Goal: Information Seeking & Learning: Learn about a topic

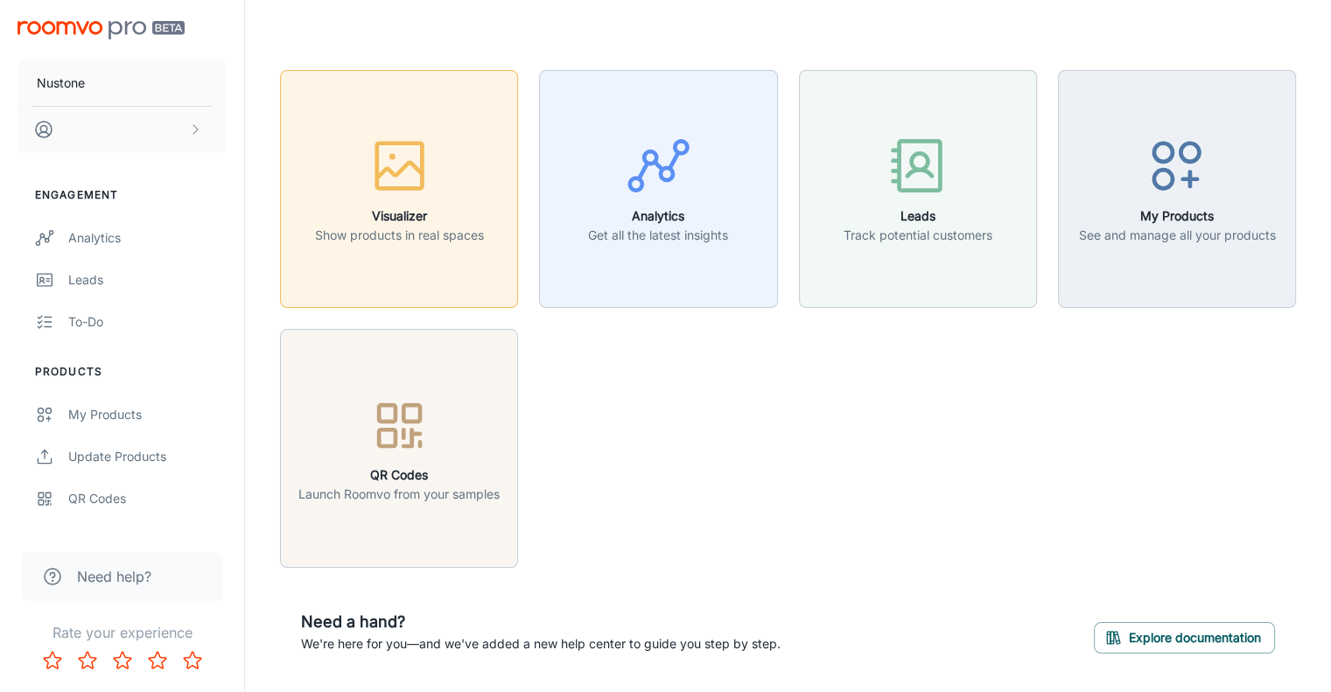
click at [411, 182] on icon "button" at bounding box center [400, 166] width 66 height 66
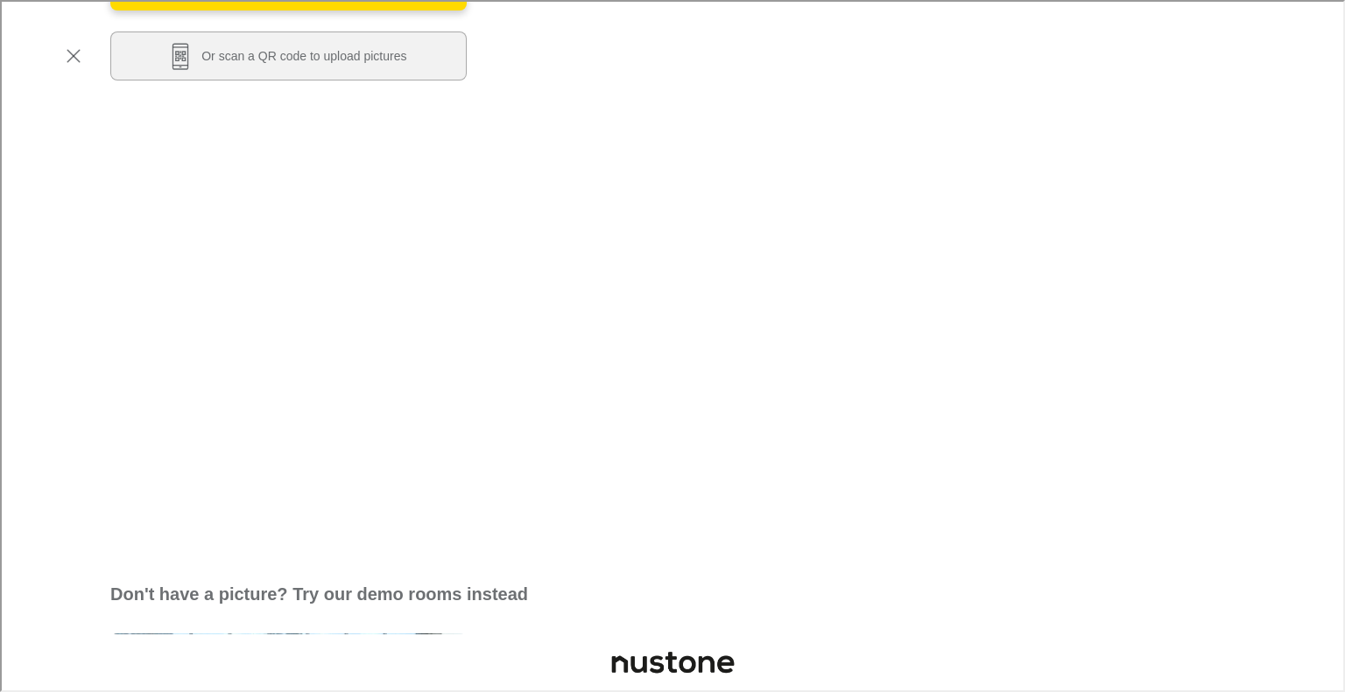
scroll to position [263, 0]
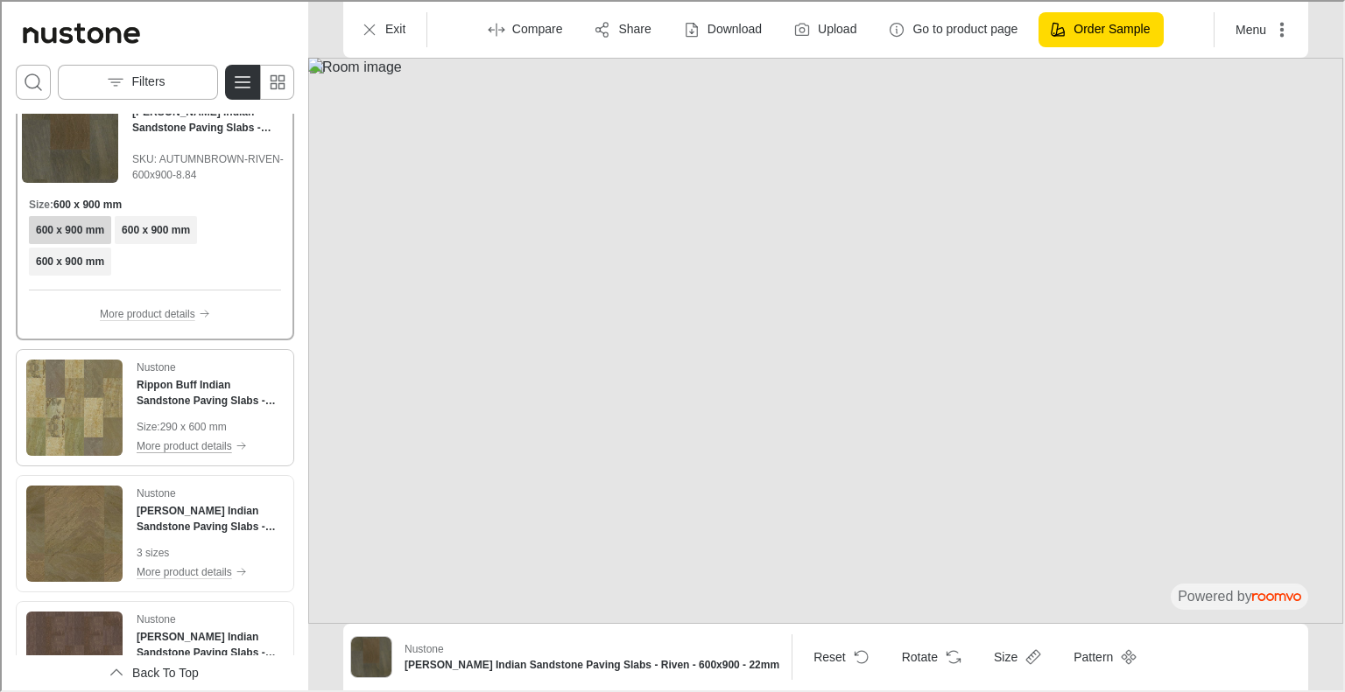
scroll to position [0, 0]
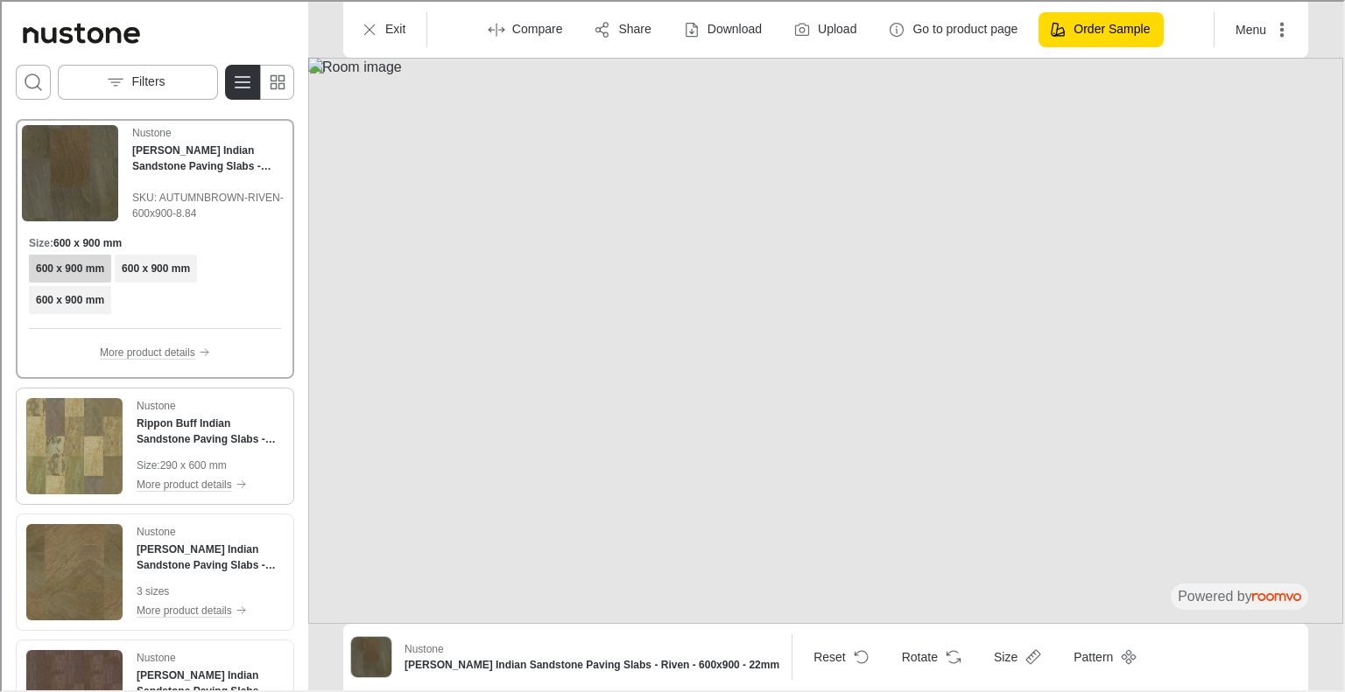
click at [254, 400] on div "Nustone Rippon Buff Indian Sandstone Paving Slabs - Riven - 600x290 - 22mm" at bounding box center [208, 421] width 147 height 49
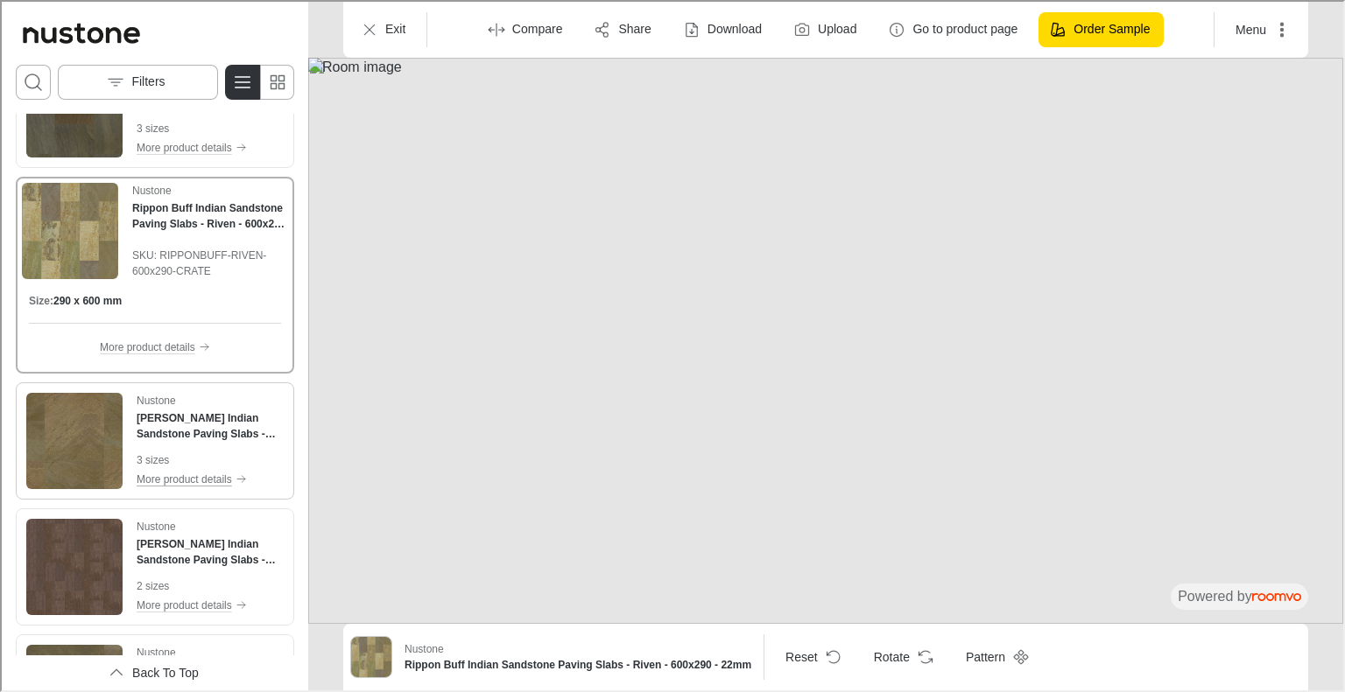
scroll to position [88, 0]
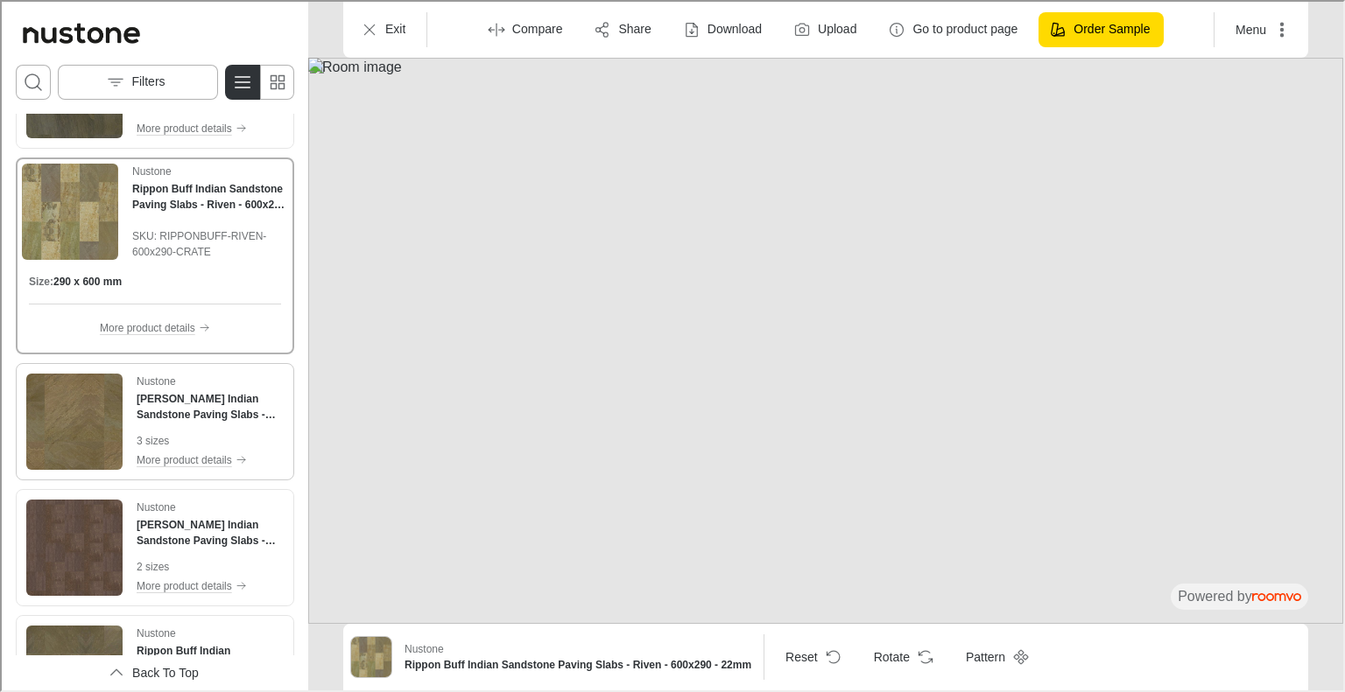
click at [257, 377] on div "Nustone [PERSON_NAME] Indian Sandstone Paving Slabs - Riven - 600x900 - 22mm" at bounding box center [208, 396] width 147 height 49
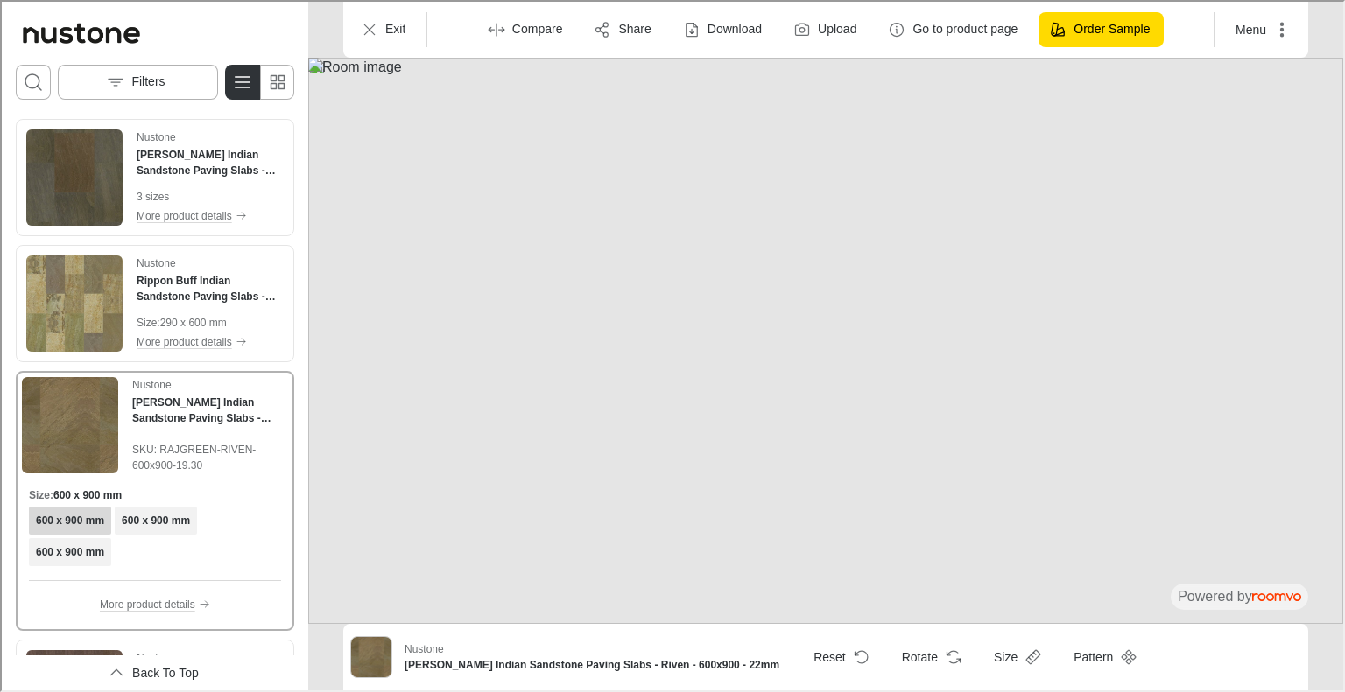
scroll to position [0, 0]
click at [262, 133] on div "Nustone [PERSON_NAME] Indian Sandstone Paving Slabs - Riven - 600x900 - 22mm" at bounding box center [208, 152] width 147 height 49
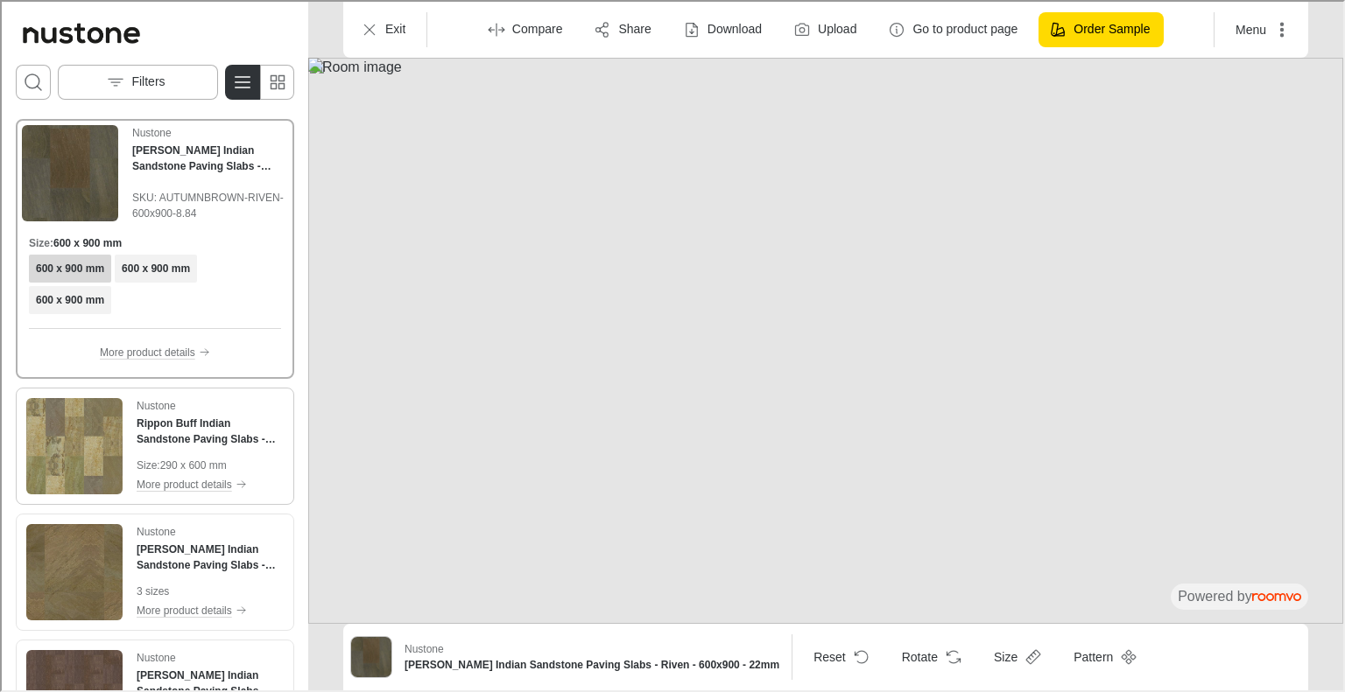
scroll to position [88, 0]
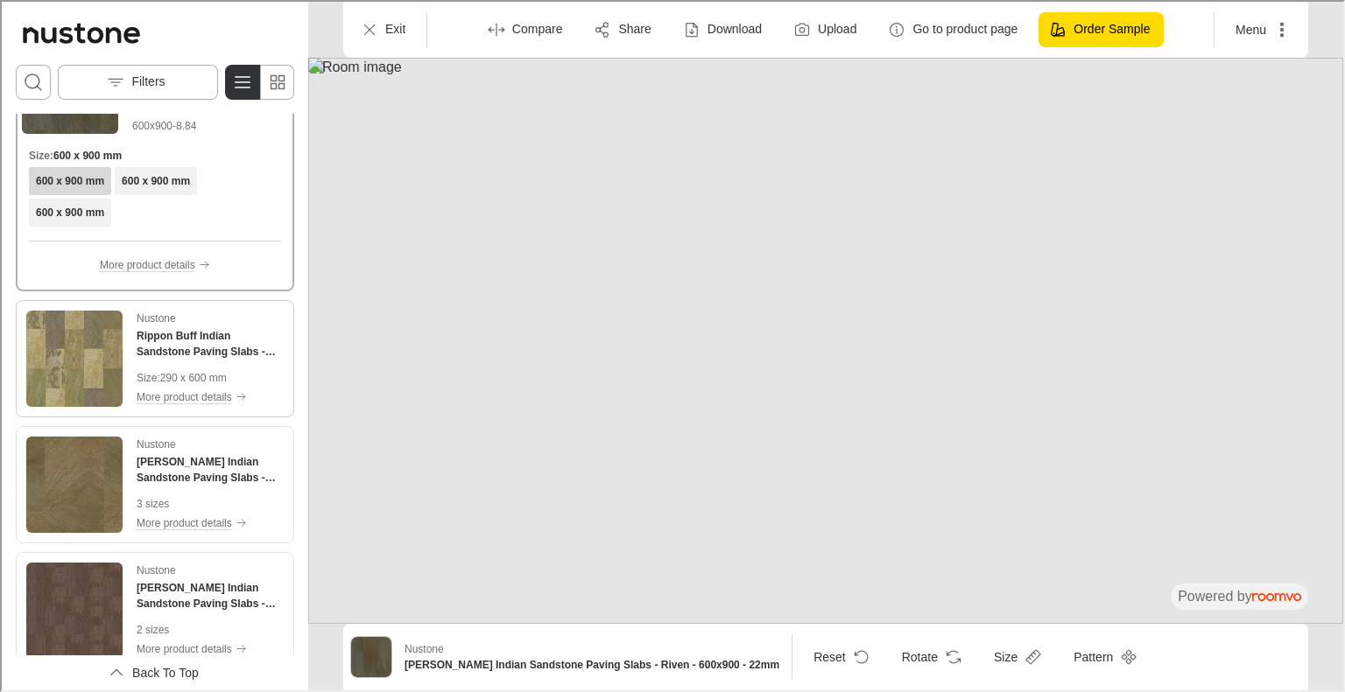
click at [254, 314] on div "Nustone Rippon Buff Indian Sandstone Paving Slabs - Riven - 600x290 - 22mm" at bounding box center [208, 333] width 147 height 49
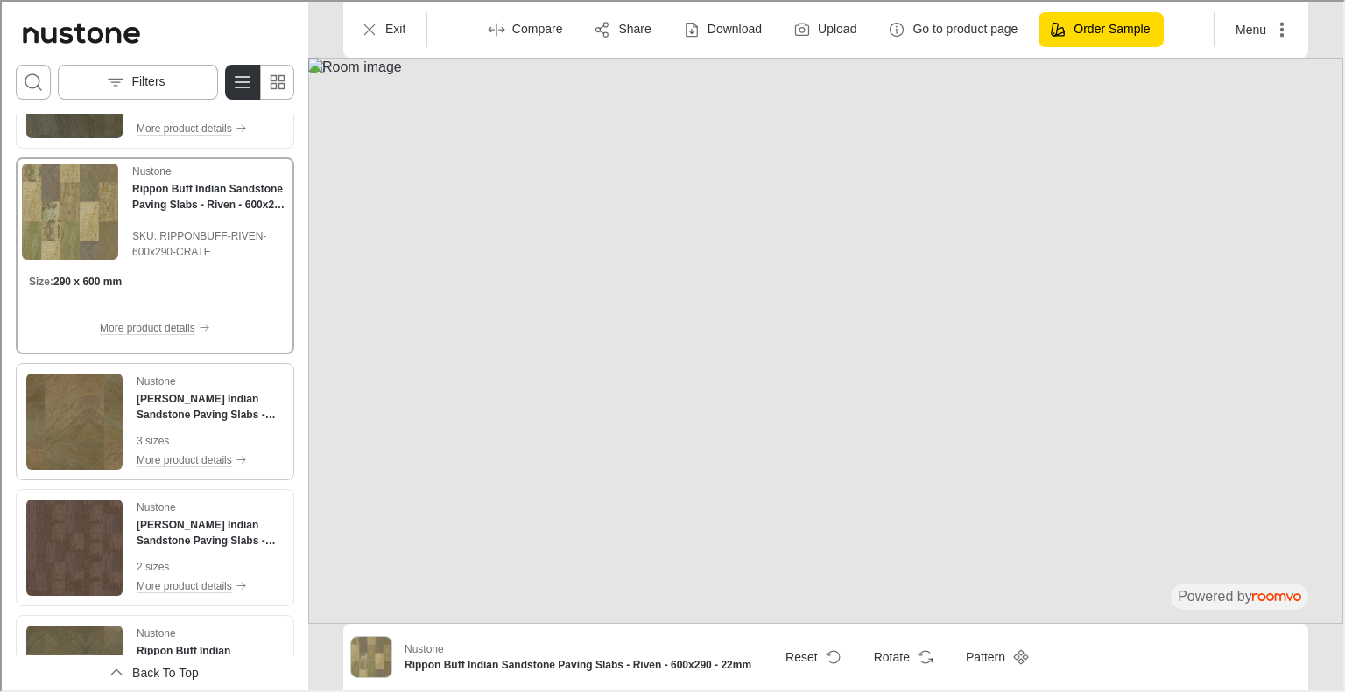
click at [249, 375] on div "Nustone [PERSON_NAME] Indian Sandstone Paving Slabs - Riven - 600x900 - 22mm" at bounding box center [208, 396] width 147 height 49
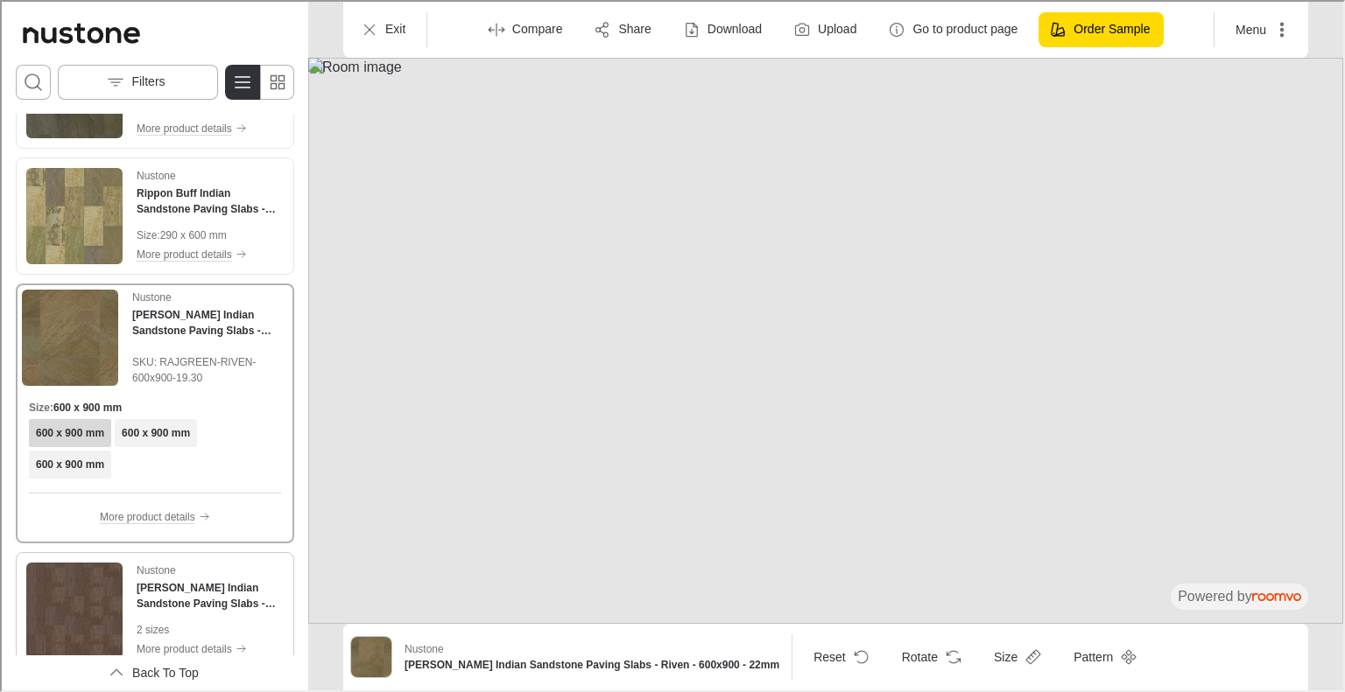
click at [242, 561] on div "Nustone [PERSON_NAME] Indian Sandstone Paving Slabs - Riven - 290x290 - 22mm" at bounding box center [208, 585] width 147 height 49
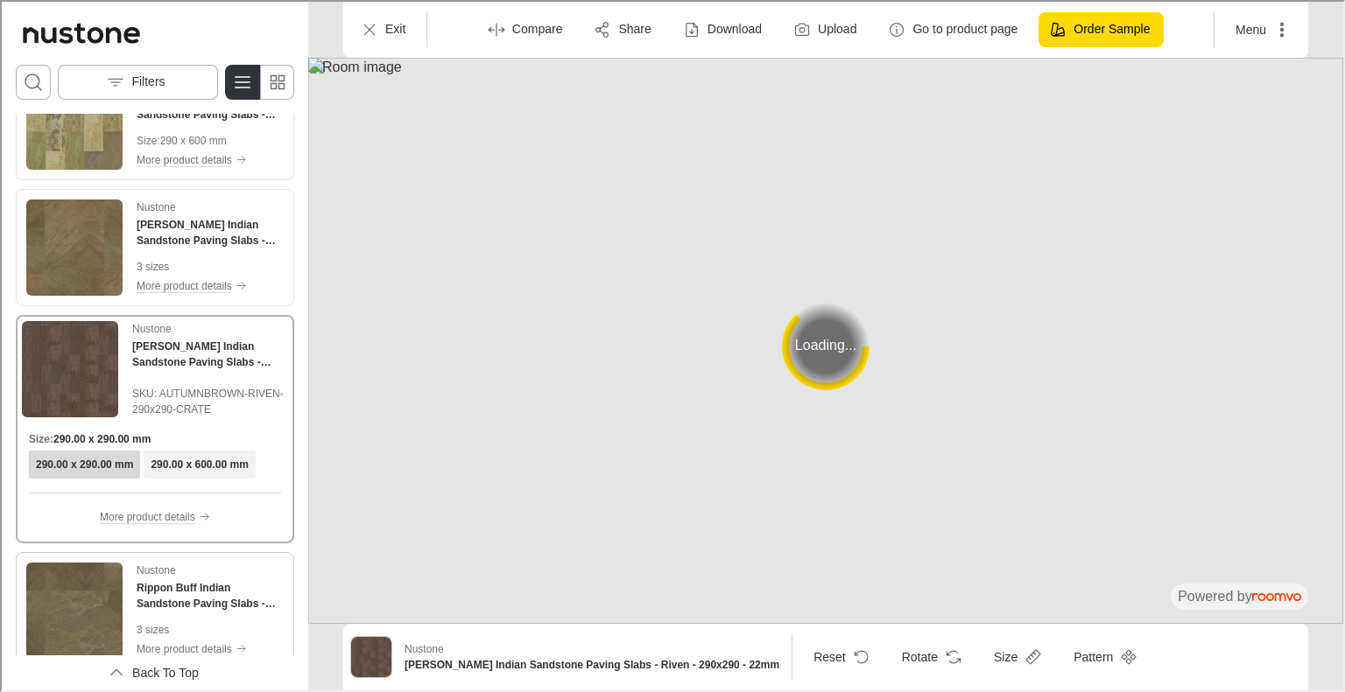
scroll to position [350, 0]
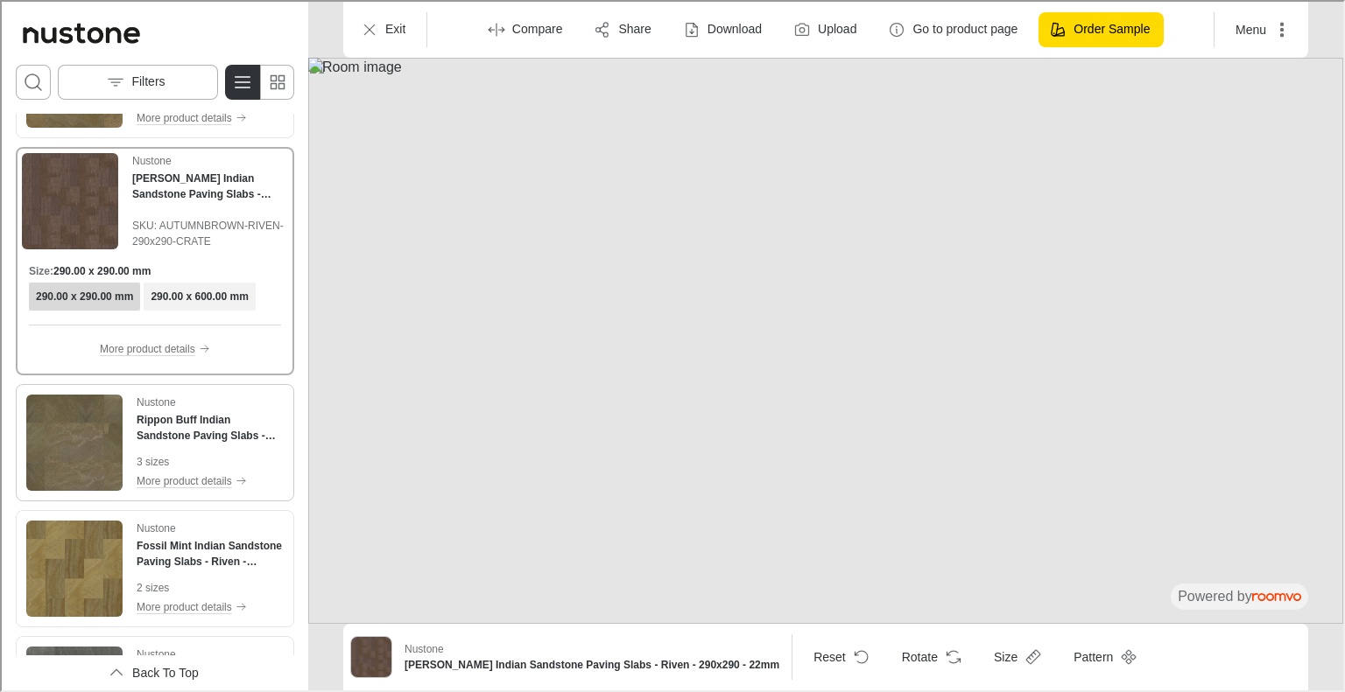
click at [256, 396] on div "Nustone Rippon Buff Indian Sandstone Paving Slabs - Riven - 600x900 - 22mm" at bounding box center [208, 417] width 147 height 49
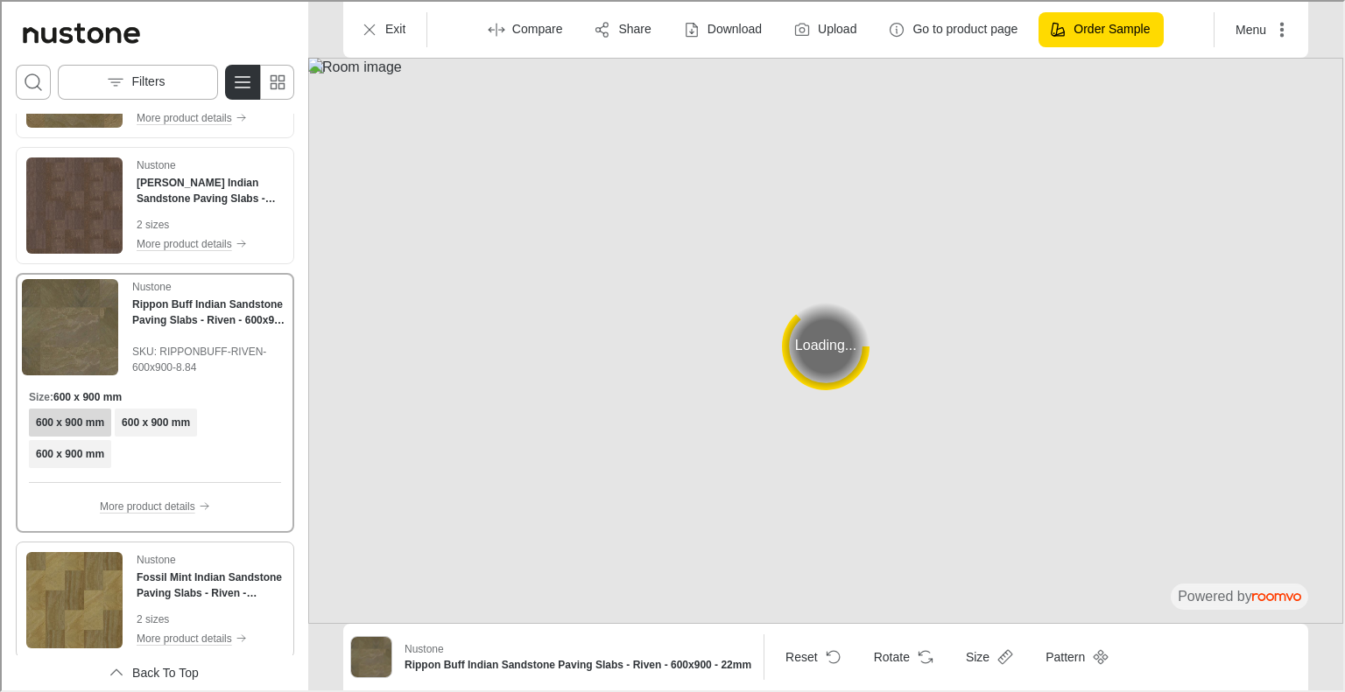
click at [251, 552] on div "Nustone Fossil Mint Indian Sandstone Paving Slabs - Riven - 600x290 - 22mm" at bounding box center [208, 575] width 147 height 49
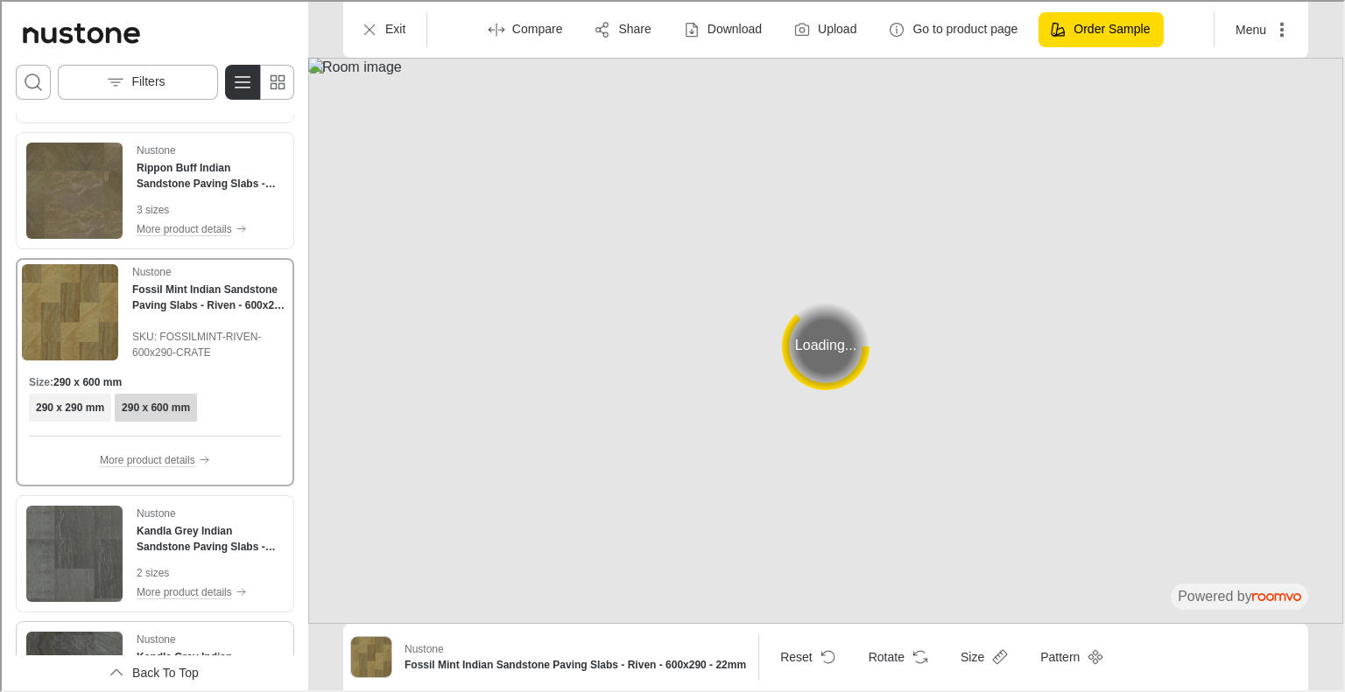
scroll to position [700, 0]
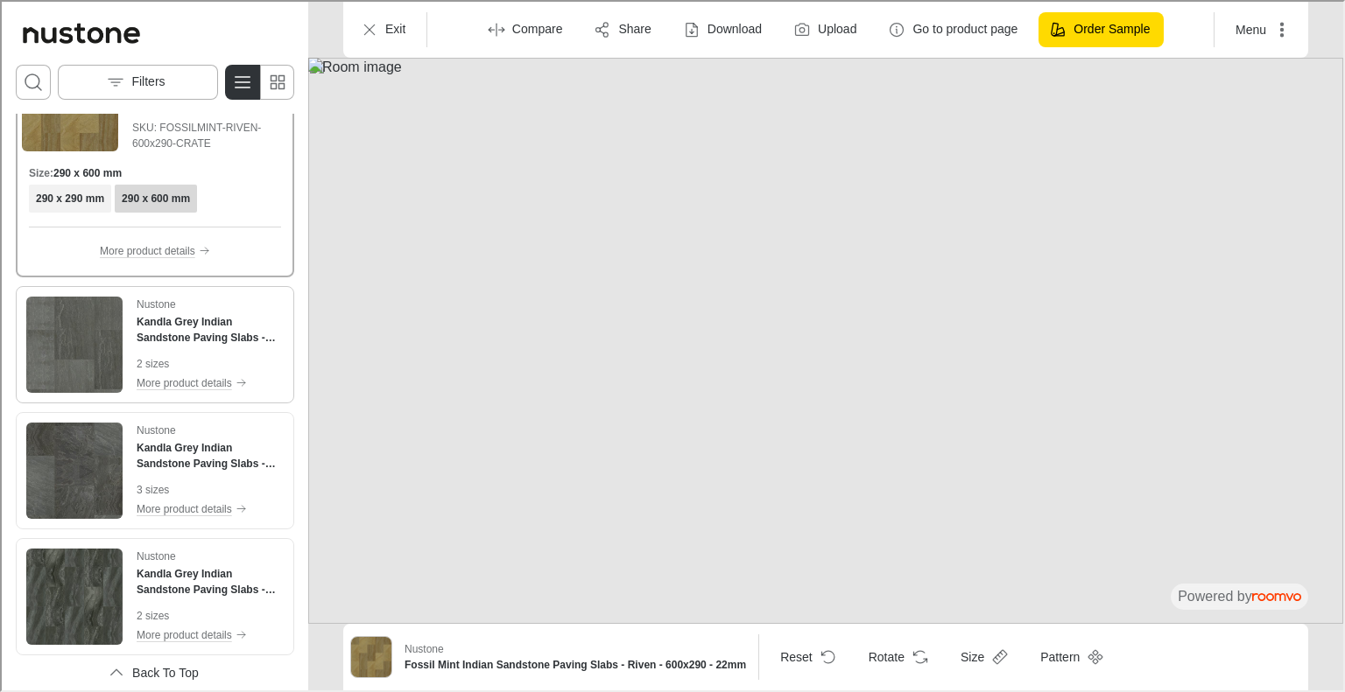
click at [265, 295] on div "Nustone Kandla Grey Indian Sandstone Paving Slabs - Tumbled - 600x900 - 22mm" at bounding box center [208, 319] width 147 height 49
